Goal: Information Seeking & Learning: Learn about a topic

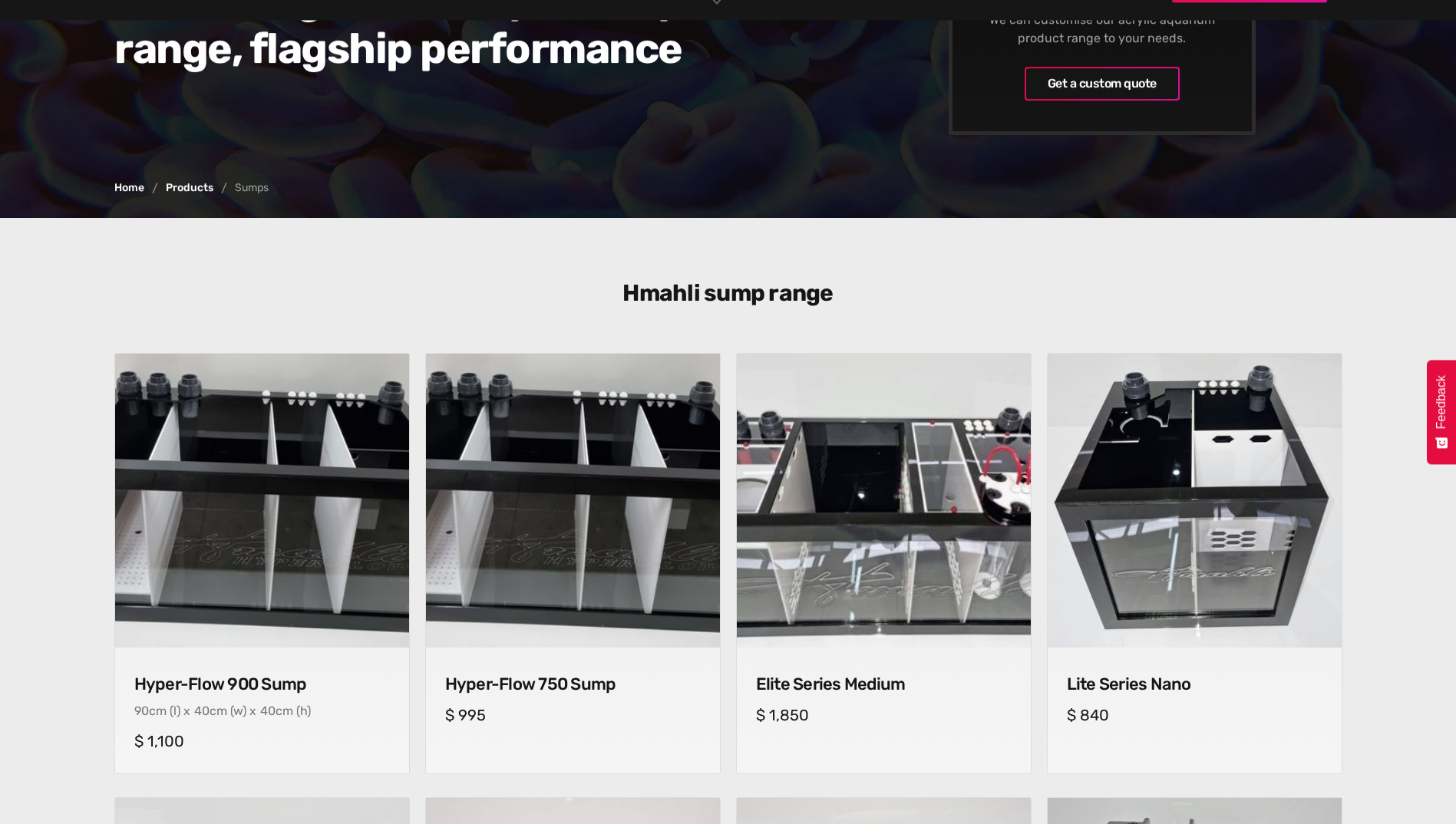
scroll to position [460, 0]
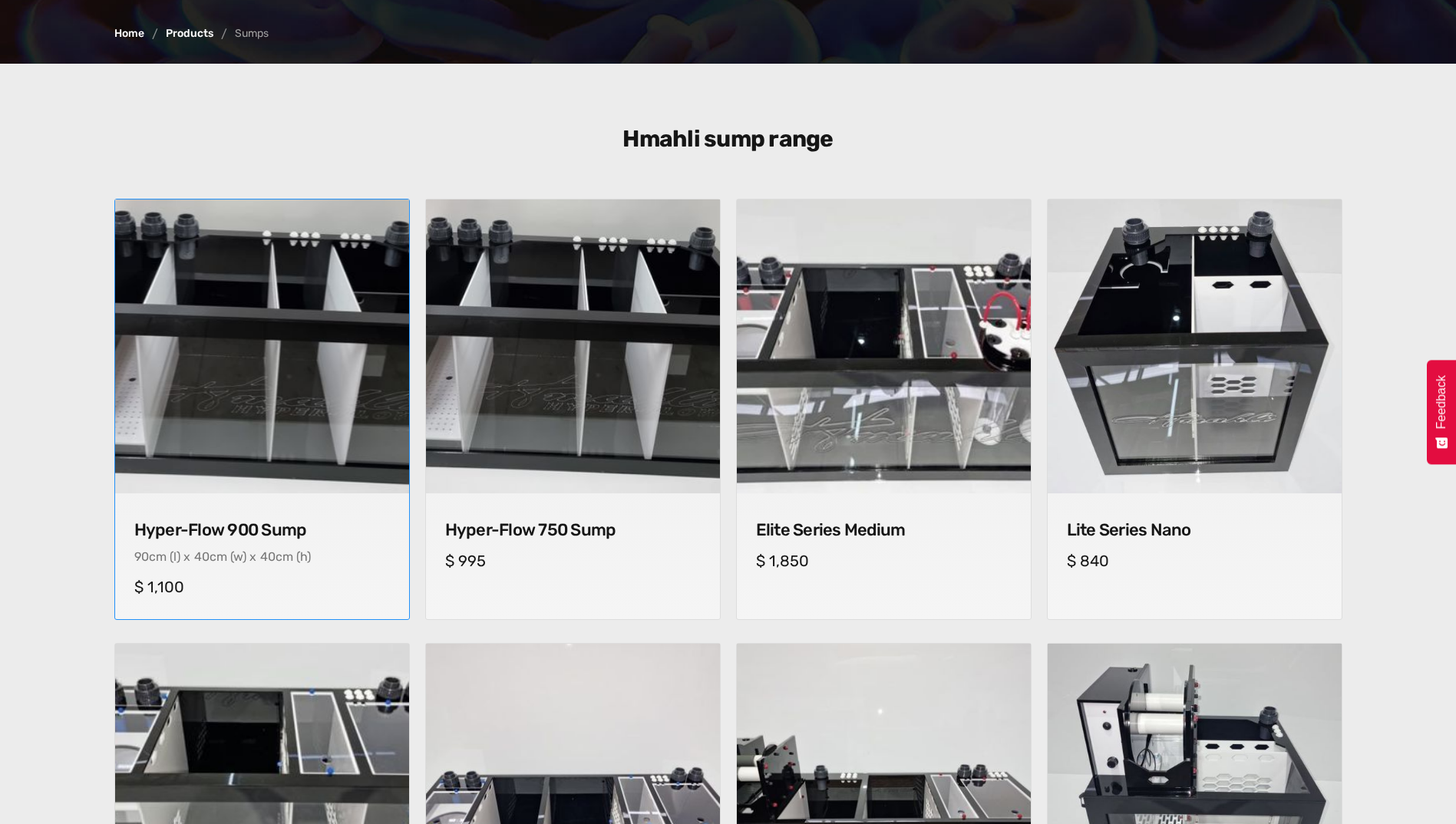
click at [265, 530] on h4 "Hyper-Flow 900 Sump" at bounding box center [262, 530] width 256 height 20
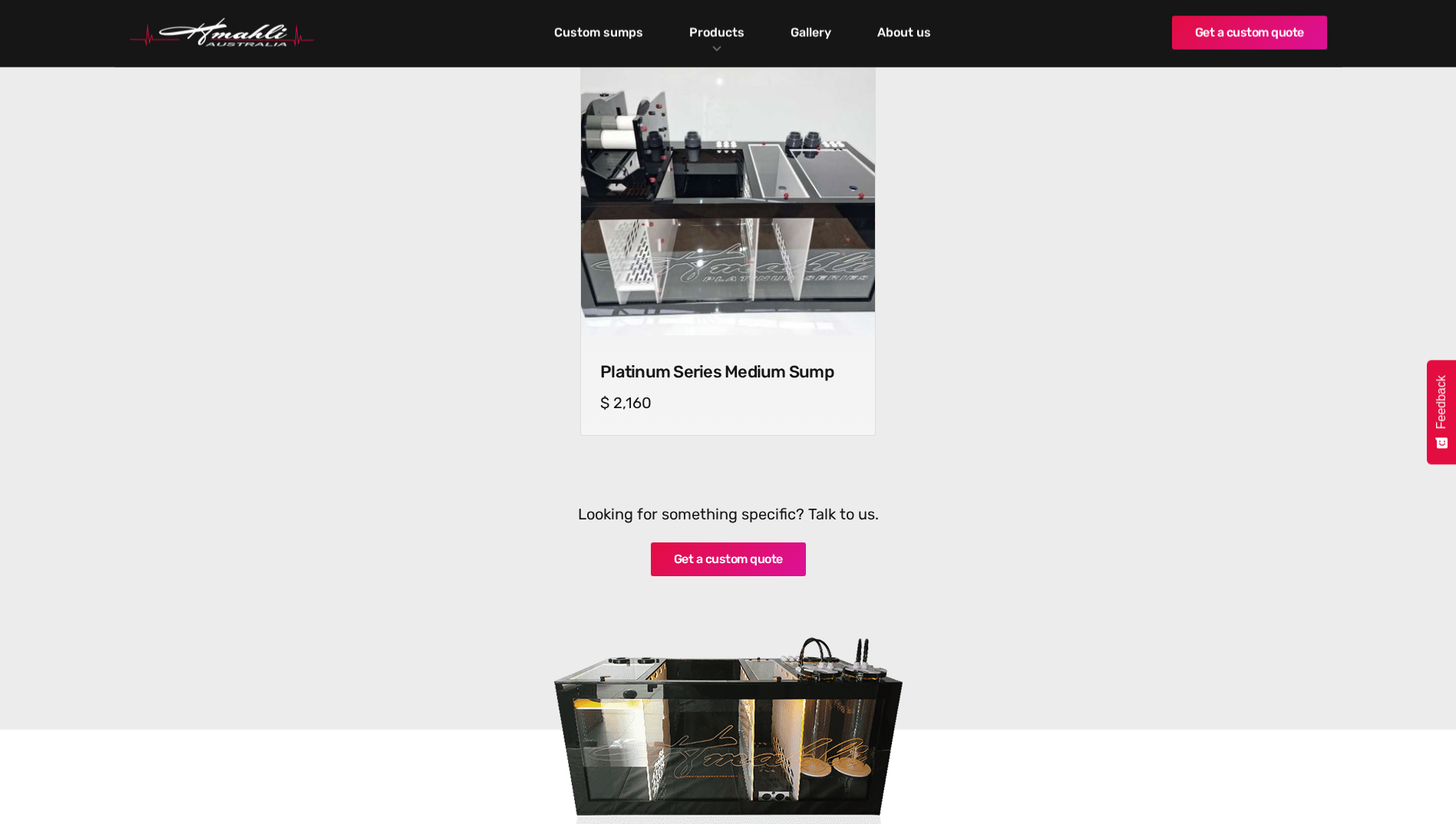
scroll to position [1152, 0]
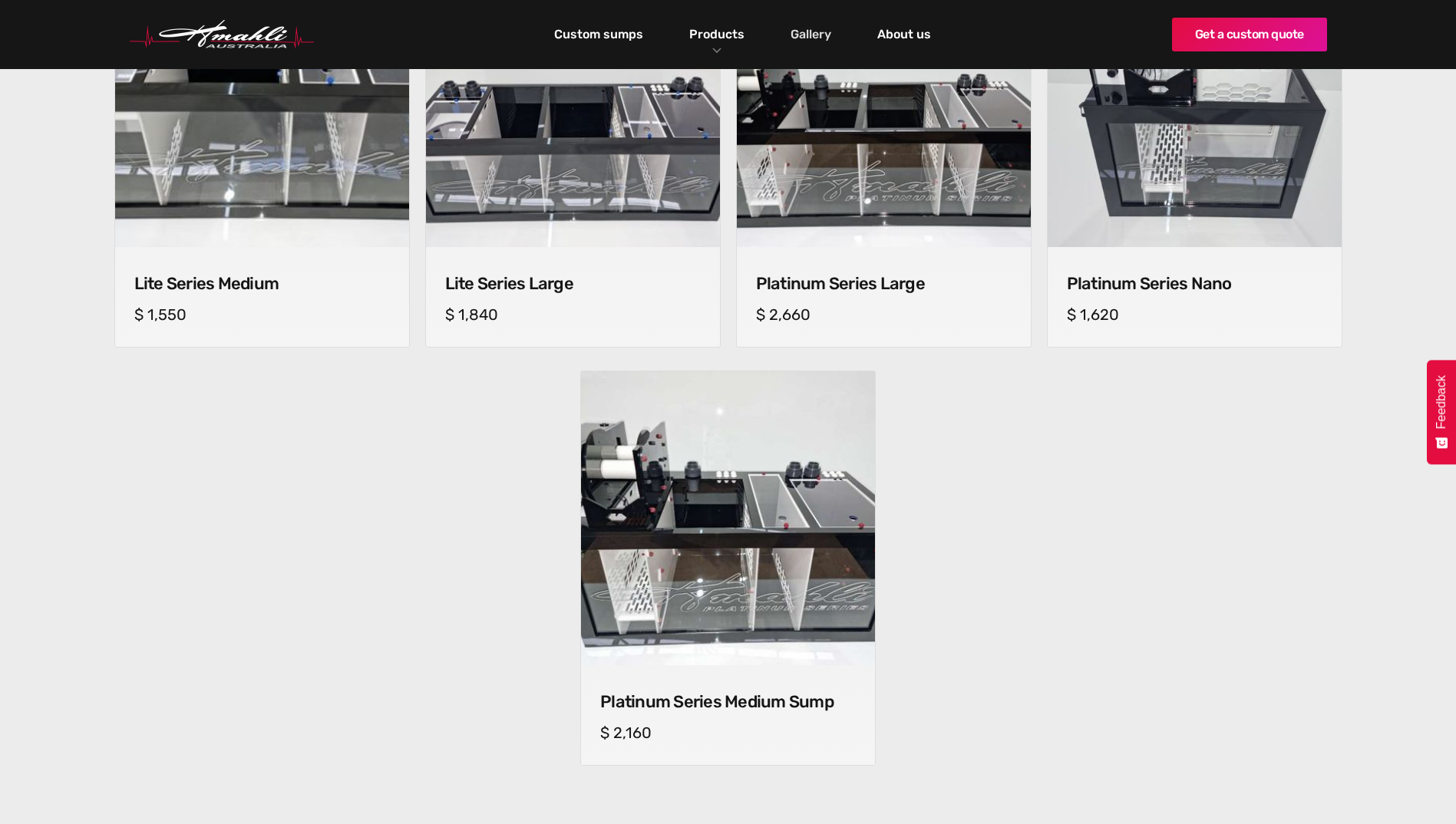
click at [824, 29] on link "Gallery" at bounding box center [811, 35] width 49 height 26
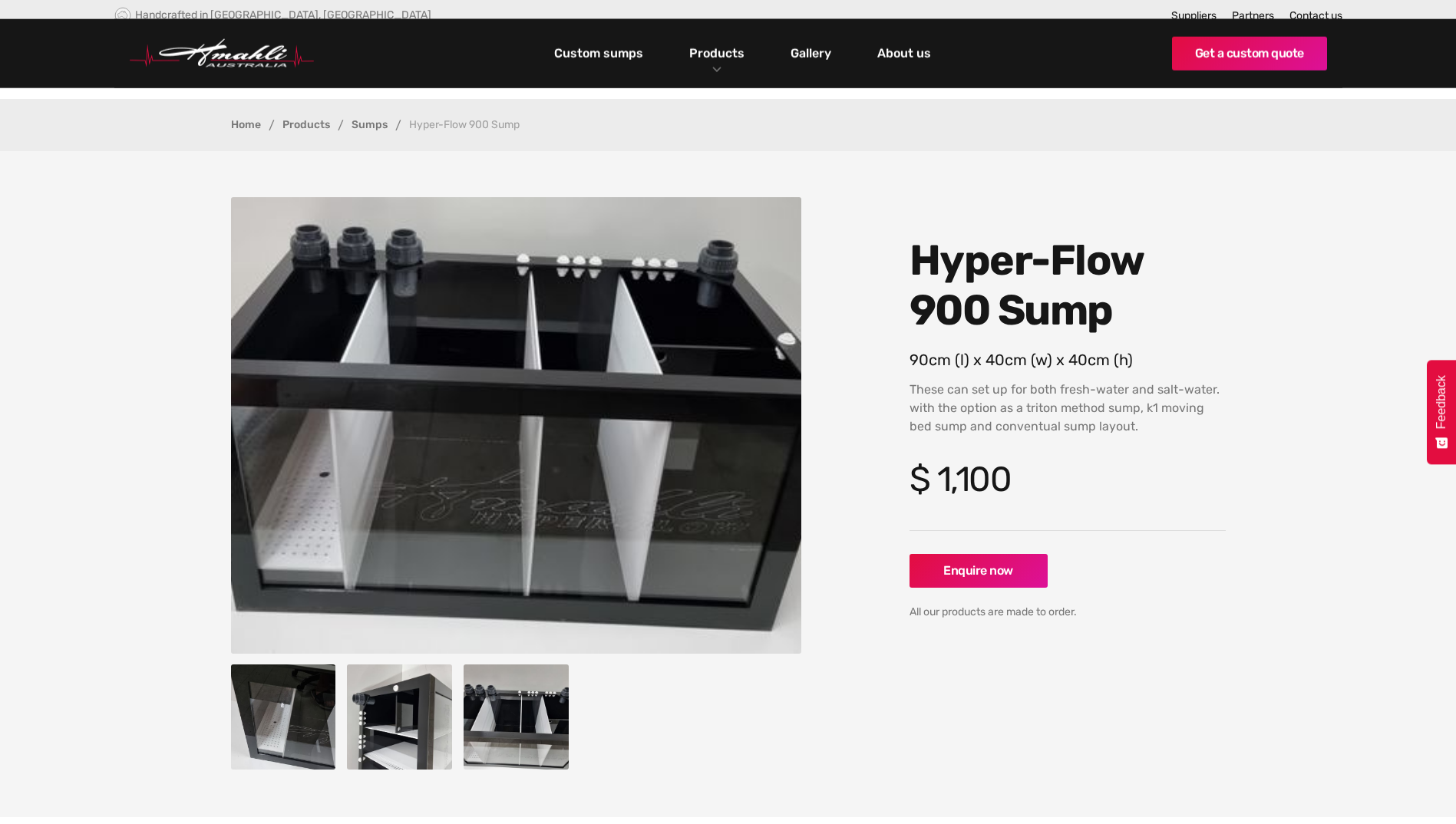
scroll to position [460, 0]
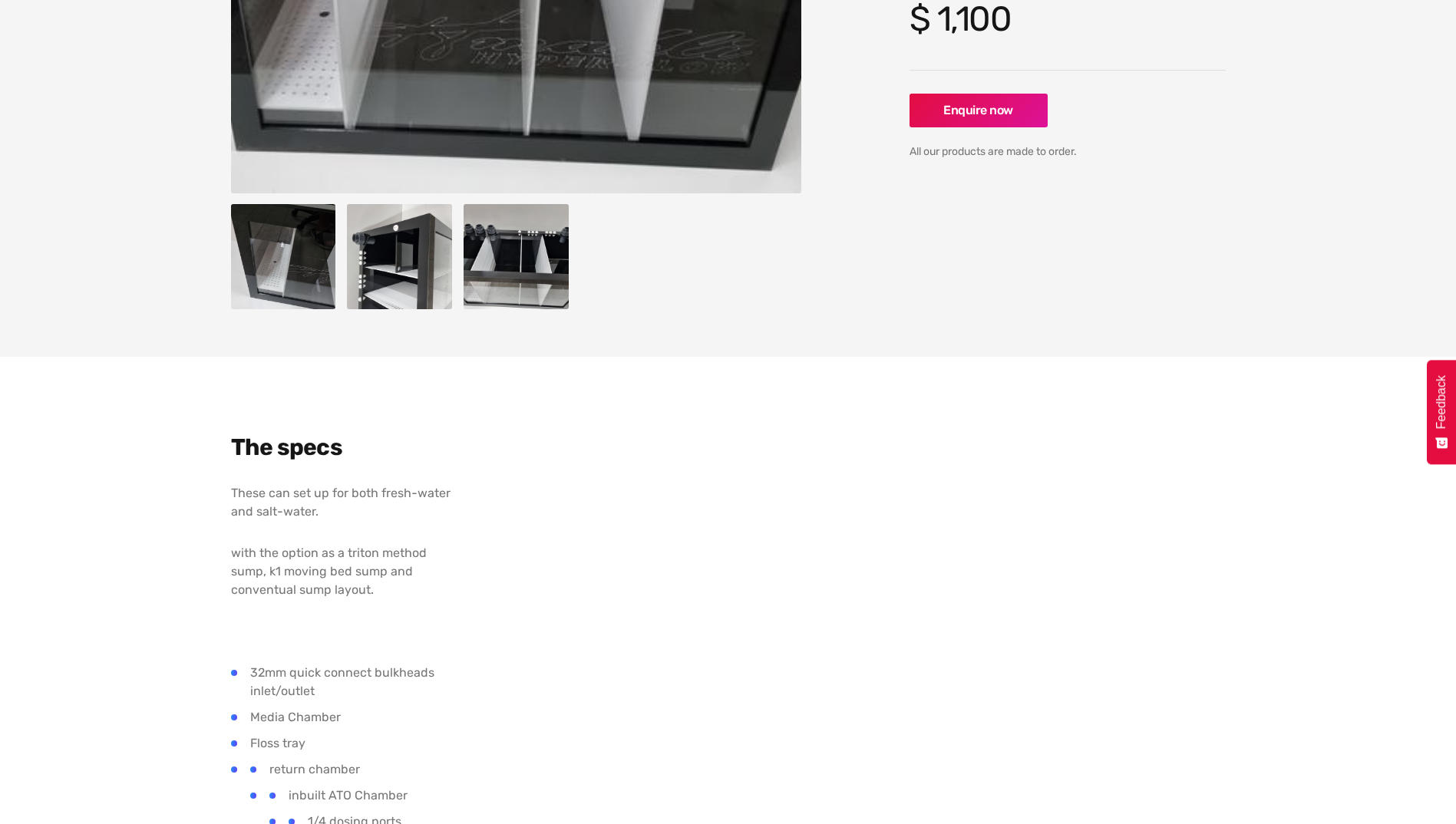
click at [387, 259] on img "open lightbox" at bounding box center [399, 257] width 106 height 106
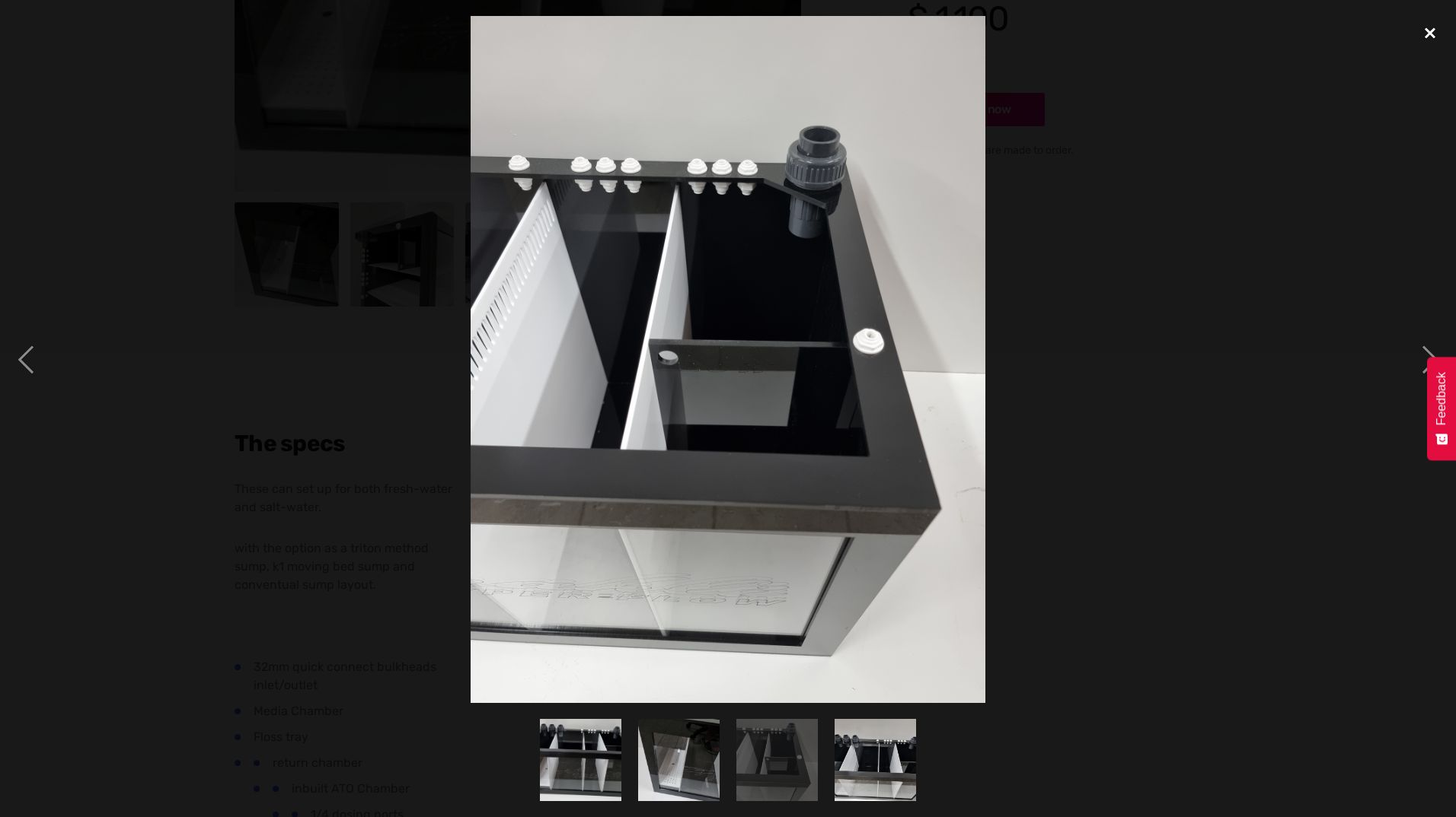
click at [1427, 41] on div "close lightbox" at bounding box center [1430, 33] width 51 height 34
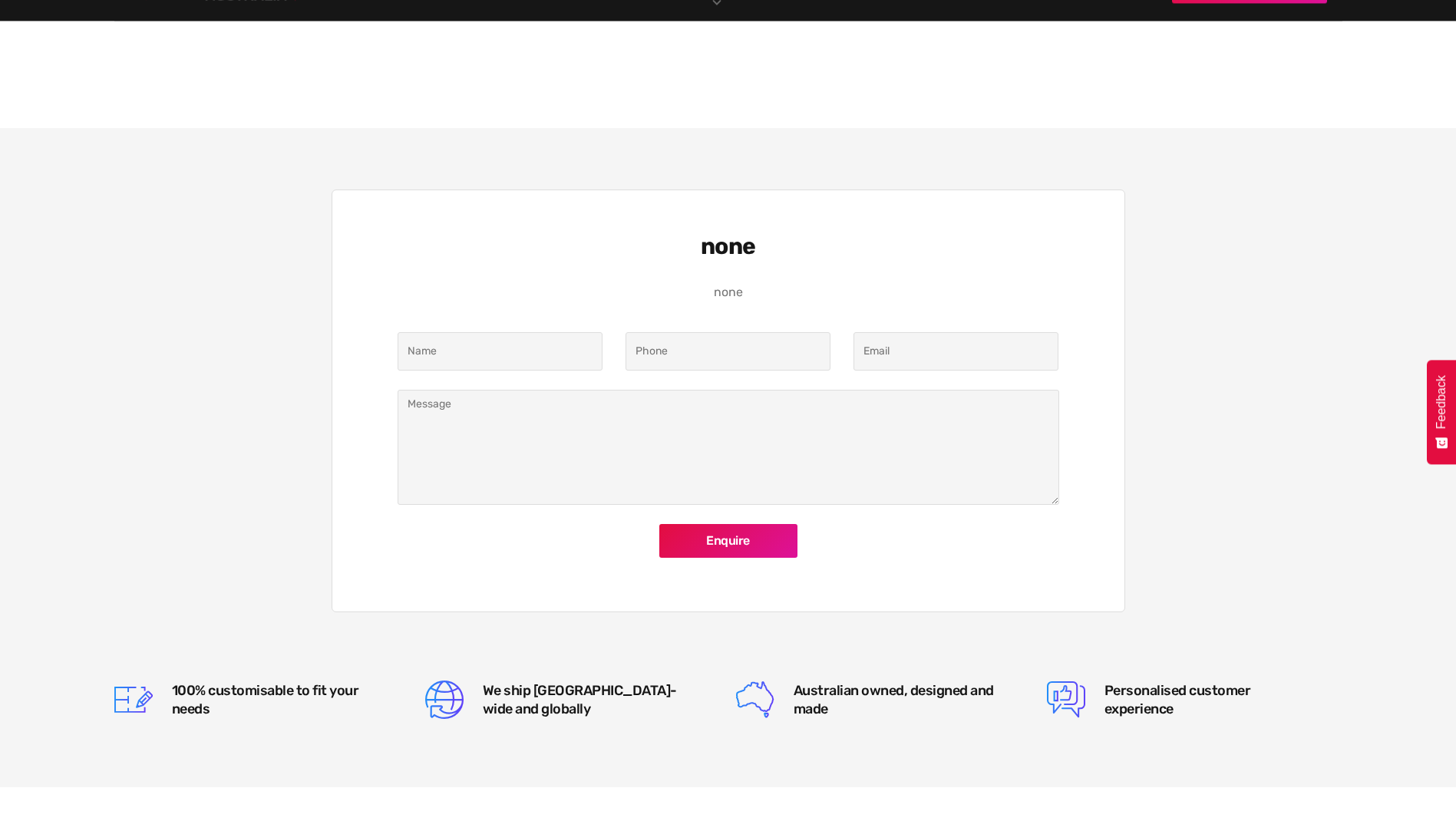
scroll to position [767, 0]
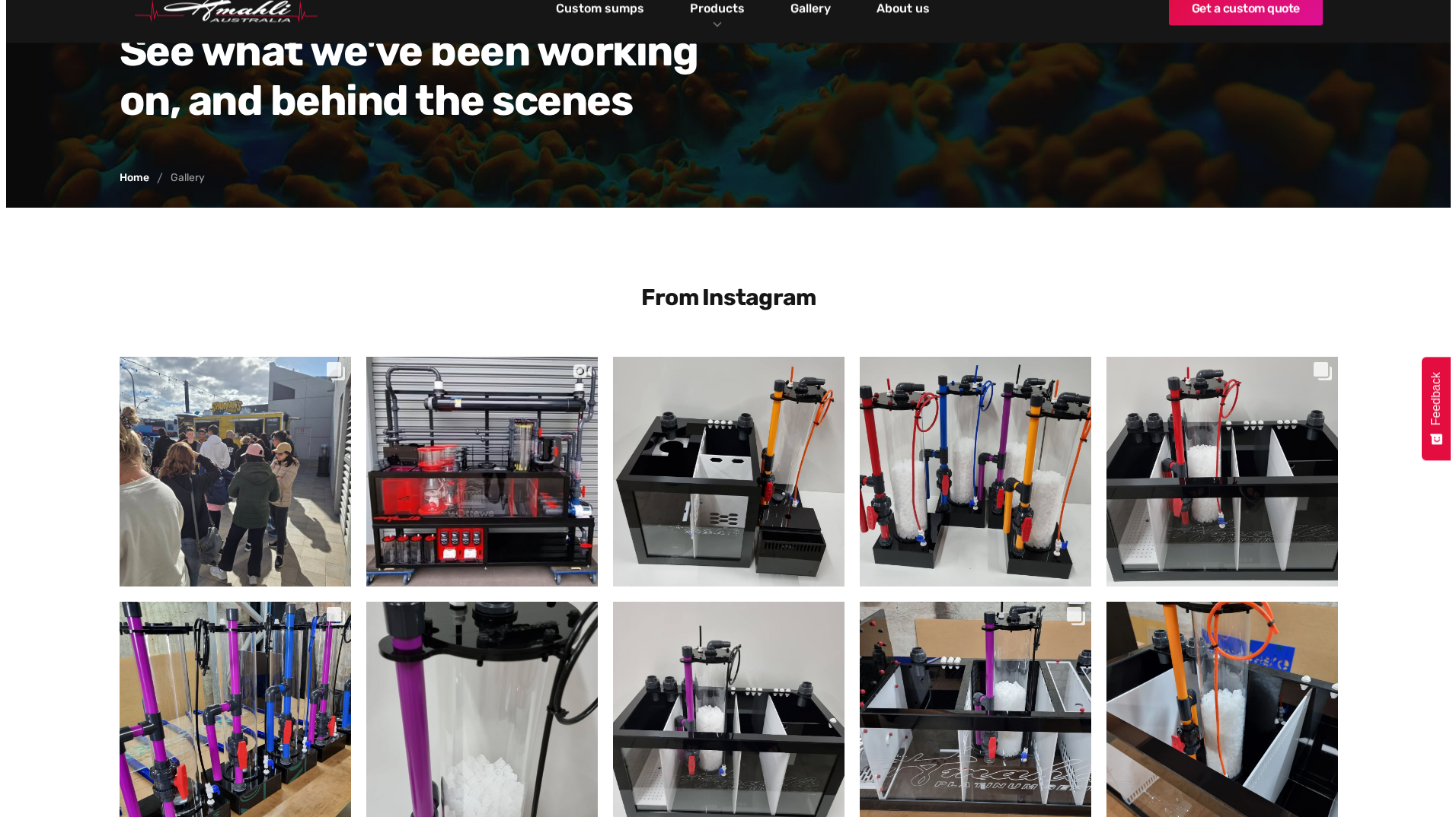
scroll to position [228, 0]
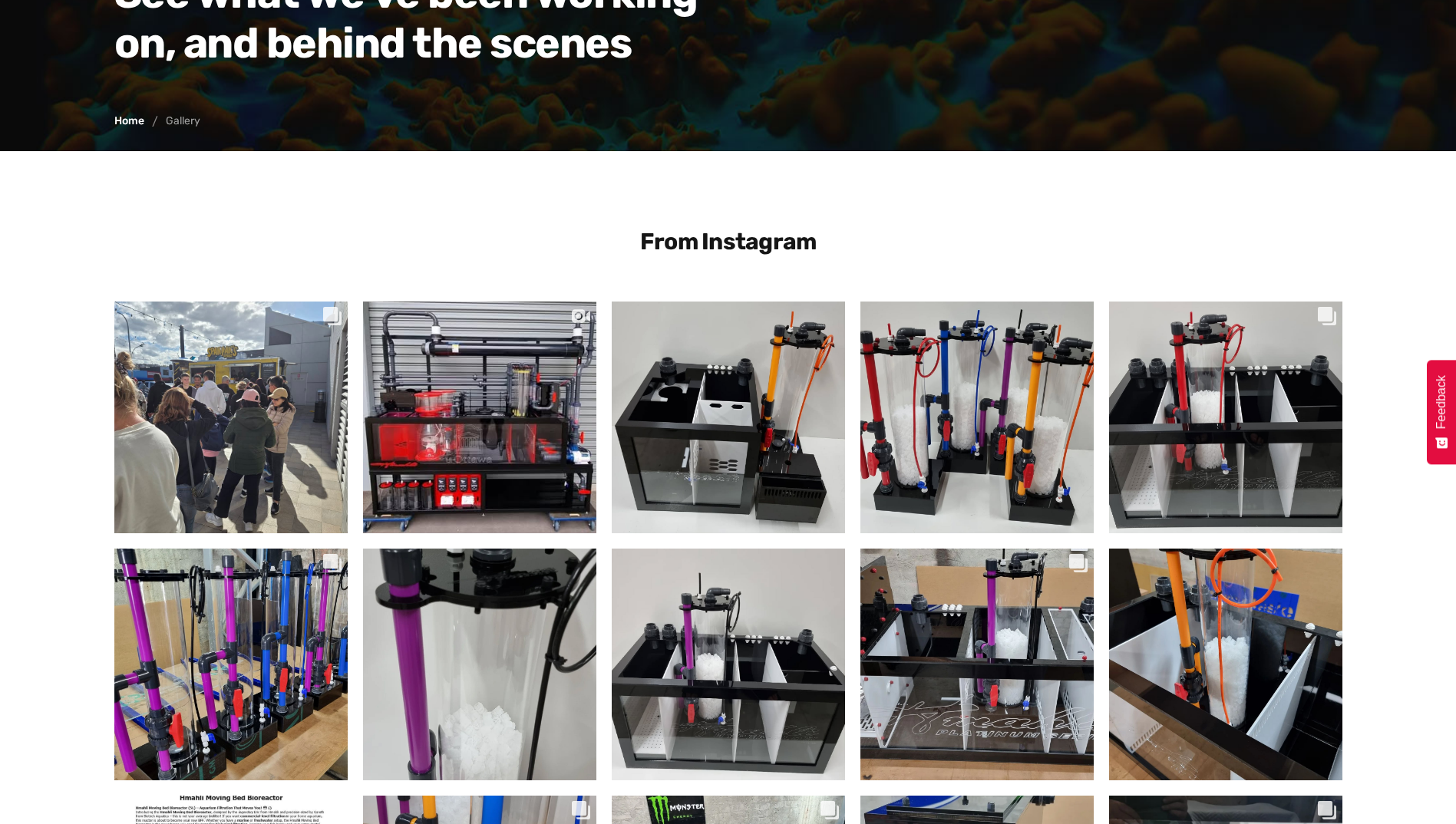
click at [417, 411] on div "Likes Count 48" at bounding box center [443, 409] width 54 height 18
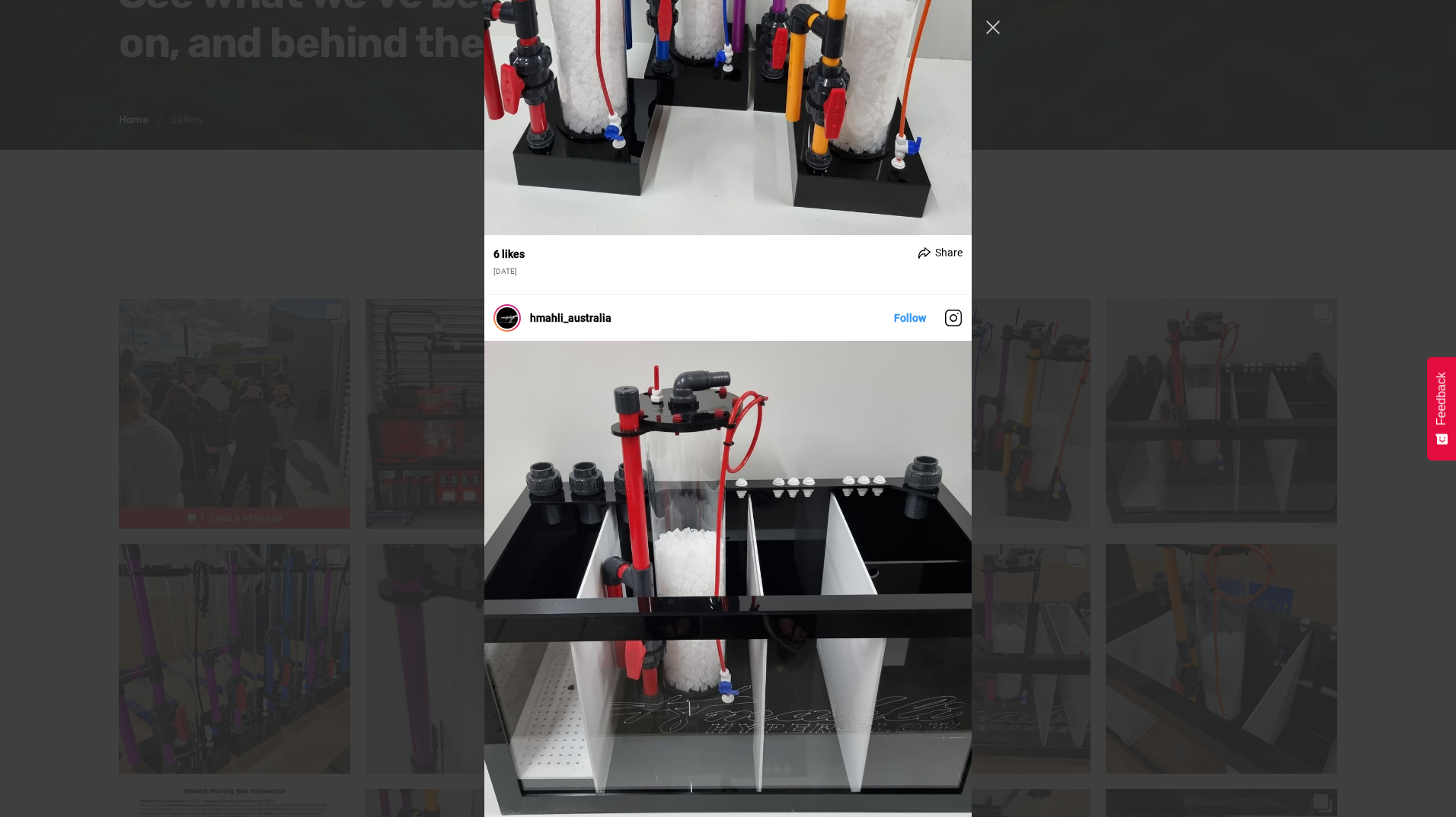
scroll to position [1809, 0]
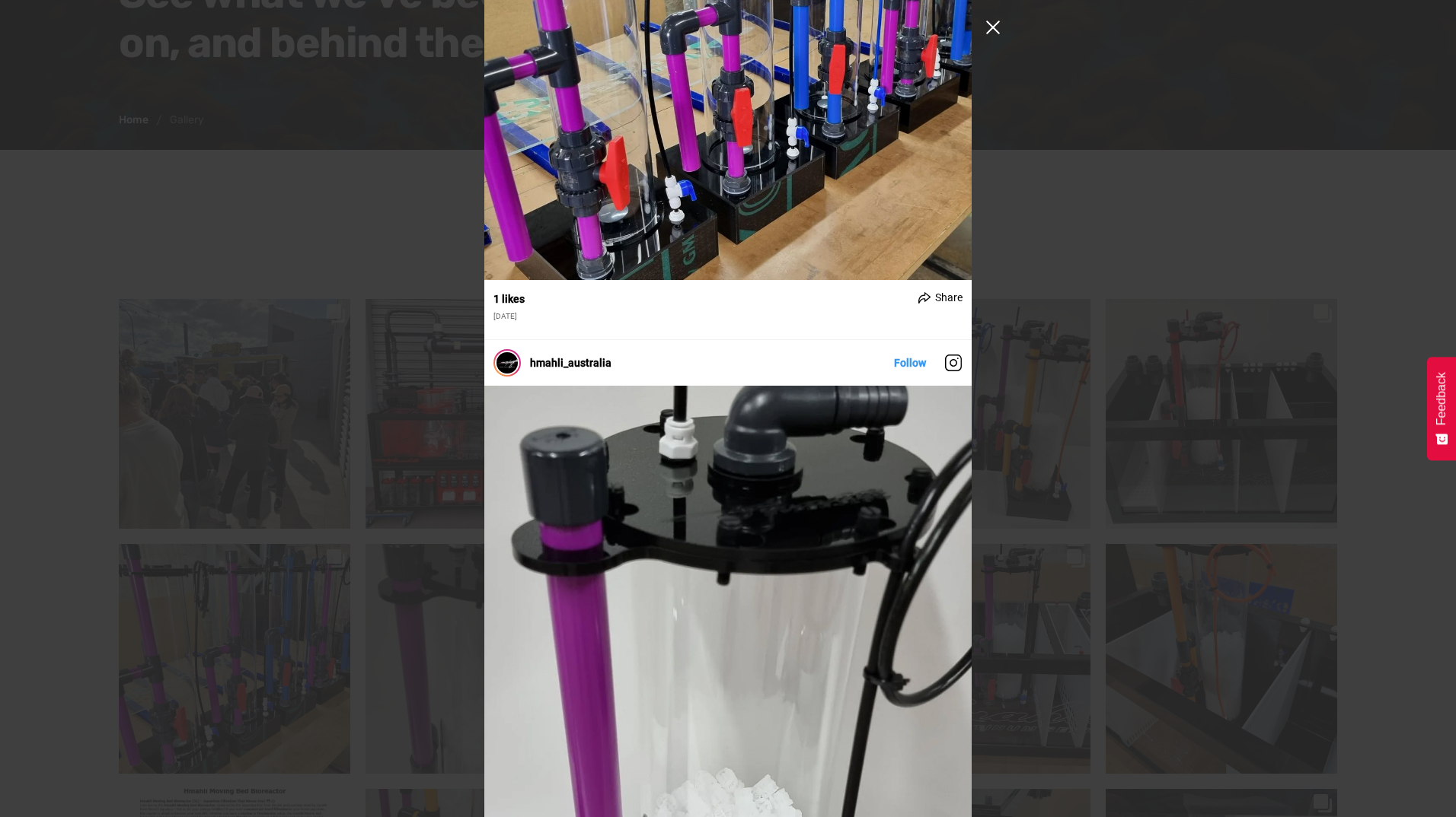
click at [993, 29] on button "Close Instagram Feed Popup" at bounding box center [992, 27] width 25 height 25
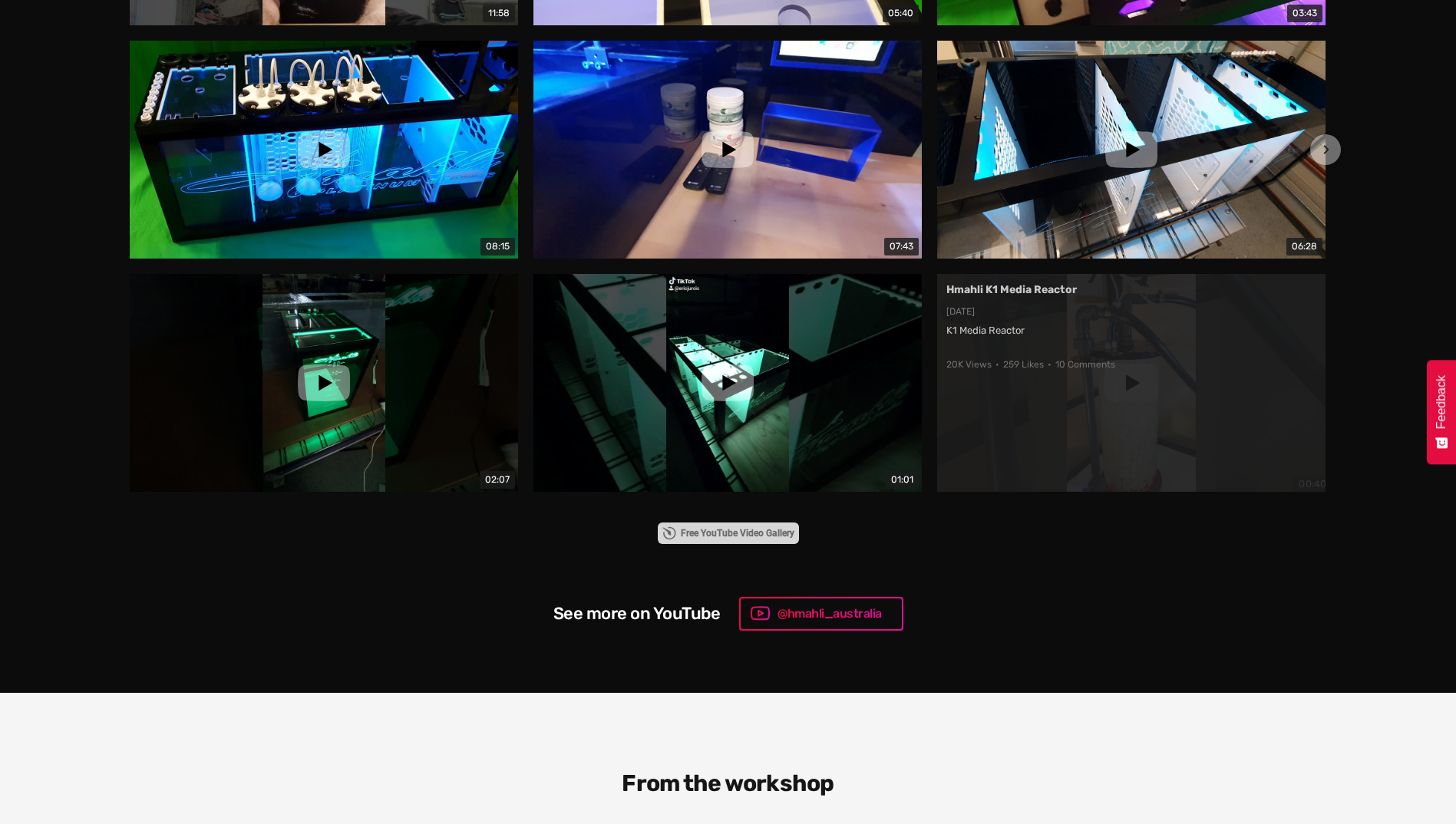
scroll to position [1996, 0]
